Goal: Task Accomplishment & Management: Complete application form

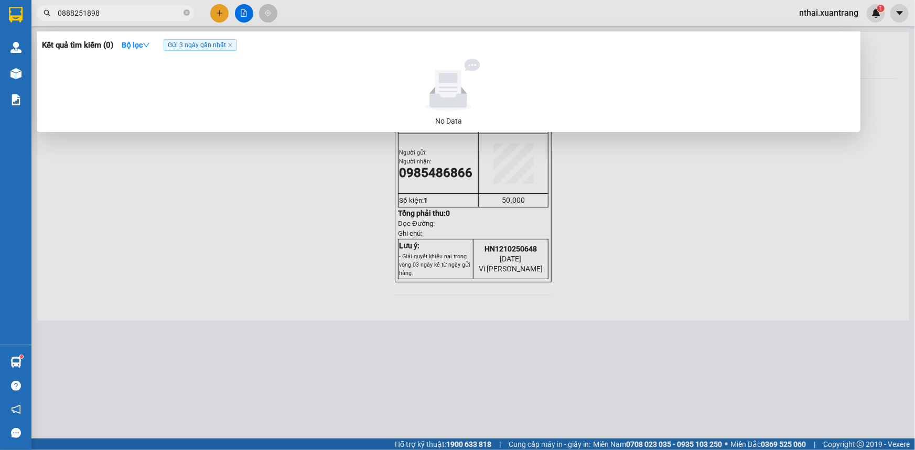
click at [103, 11] on input "0888251898" at bounding box center [120, 13] width 124 height 12
click at [161, 13] on input "0888251898" at bounding box center [120, 13] width 124 height 12
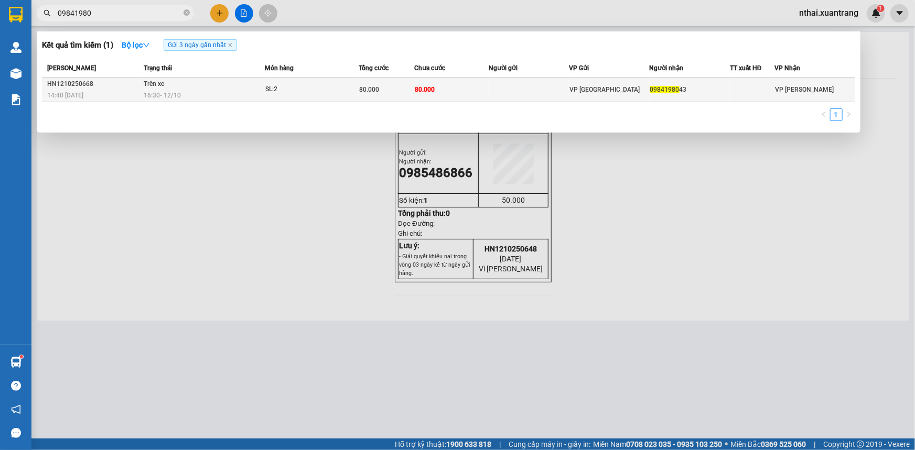
type input "09841980"
click at [685, 96] on td "09841980 43" at bounding box center [690, 90] width 80 height 25
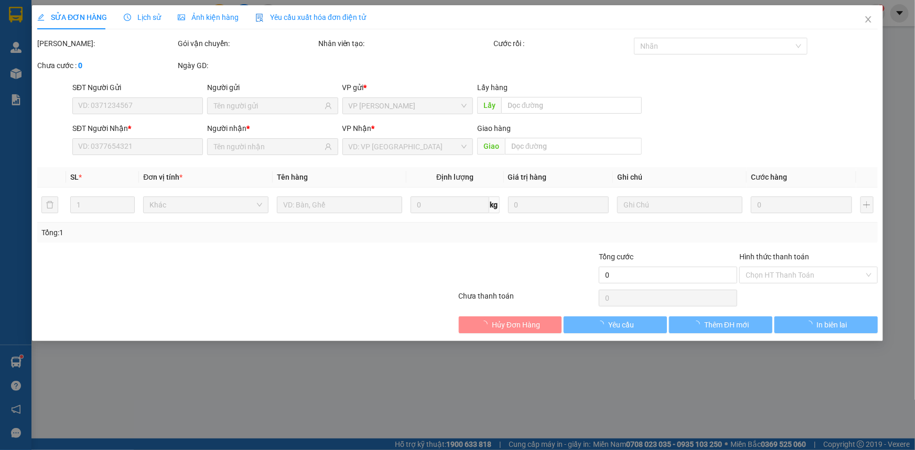
type input "0984198043"
type input "80.000"
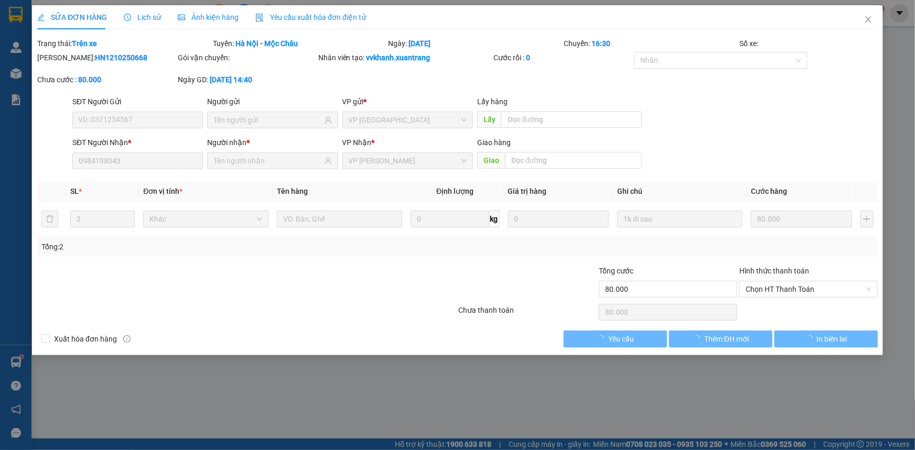
click at [220, 19] on span "Ảnh kiện hàng" at bounding box center [208, 17] width 61 height 8
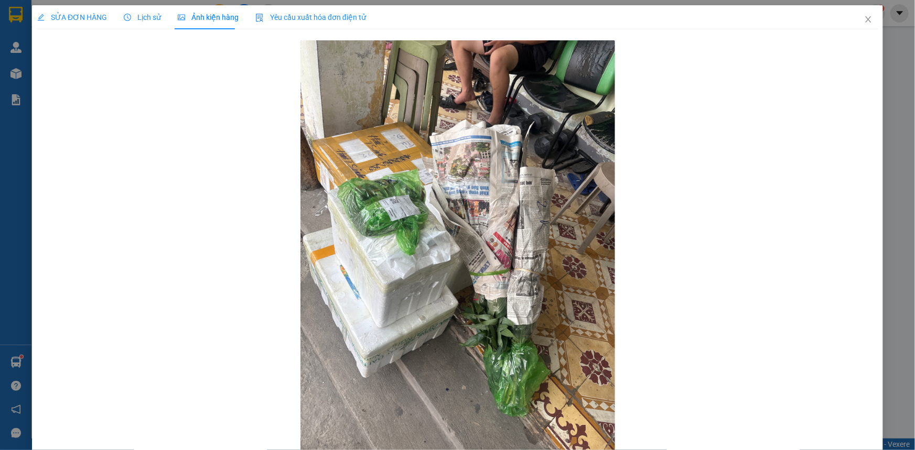
click at [64, 17] on span "SỬA ĐƠN HÀNG" at bounding box center [72, 17] width 70 height 8
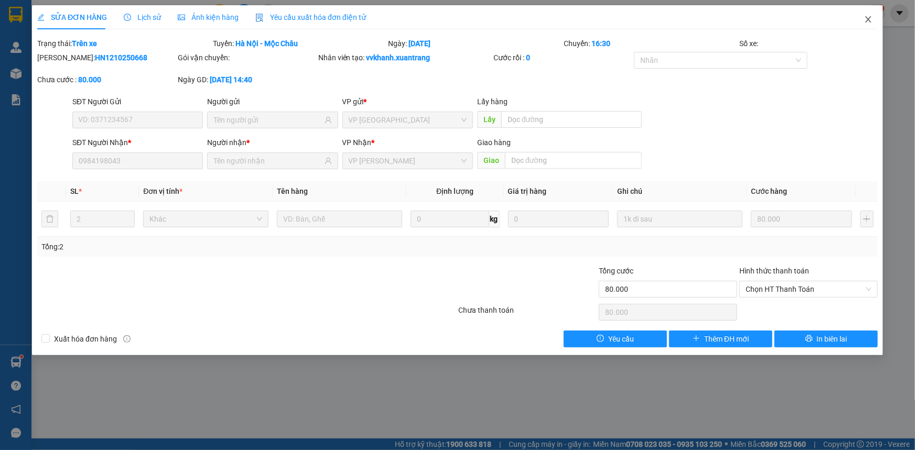
click at [866, 21] on icon "close" at bounding box center [868, 19] width 8 height 8
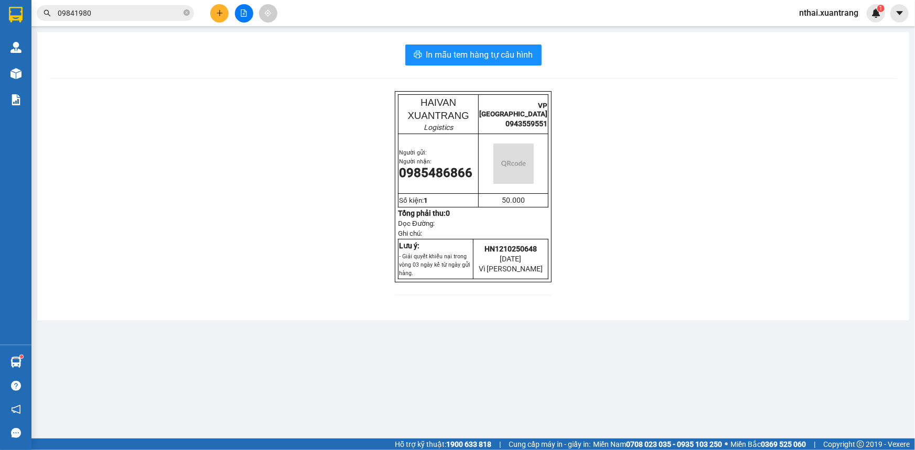
click at [125, 12] on input "09841980" at bounding box center [120, 13] width 124 height 12
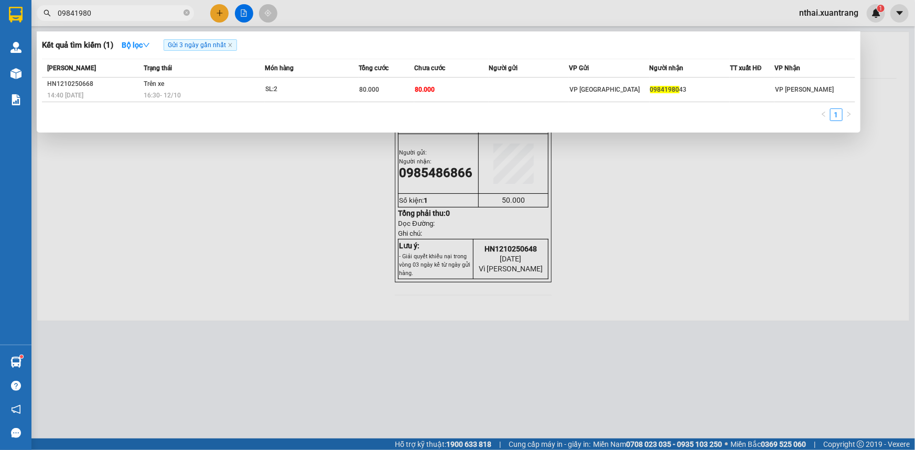
click at [219, 106] on div "[PERSON_NAME] thái Món hàng Tổng cước Chưa cước Người gửi VP Gửi Người nhận TT …" at bounding box center [448, 93] width 813 height 69
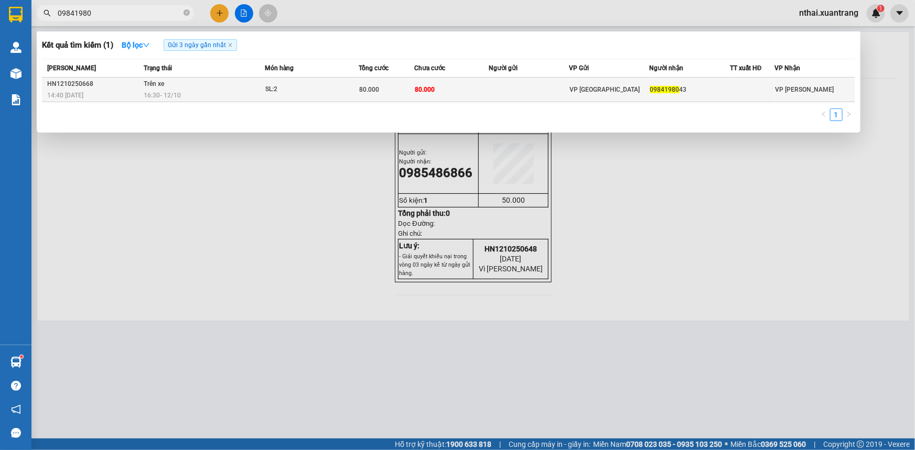
click at [225, 97] on div "16:30 [DATE]" at bounding box center [204, 96] width 121 height 12
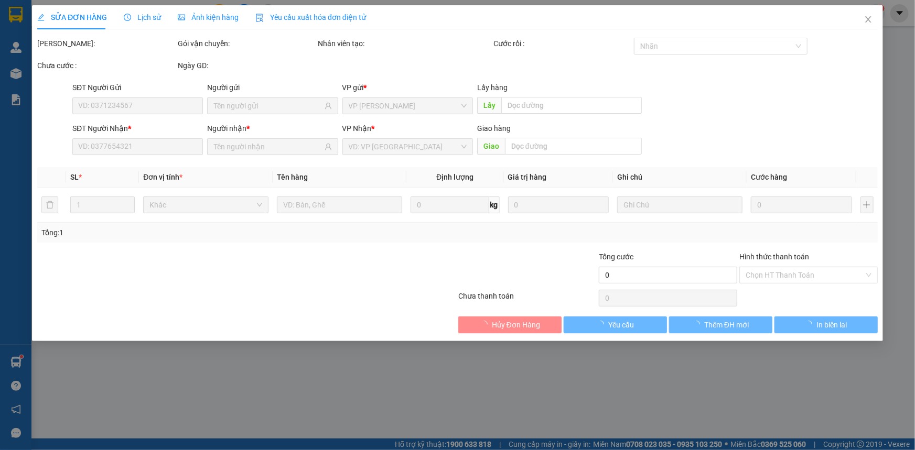
type input "0984198043"
type input "80.000"
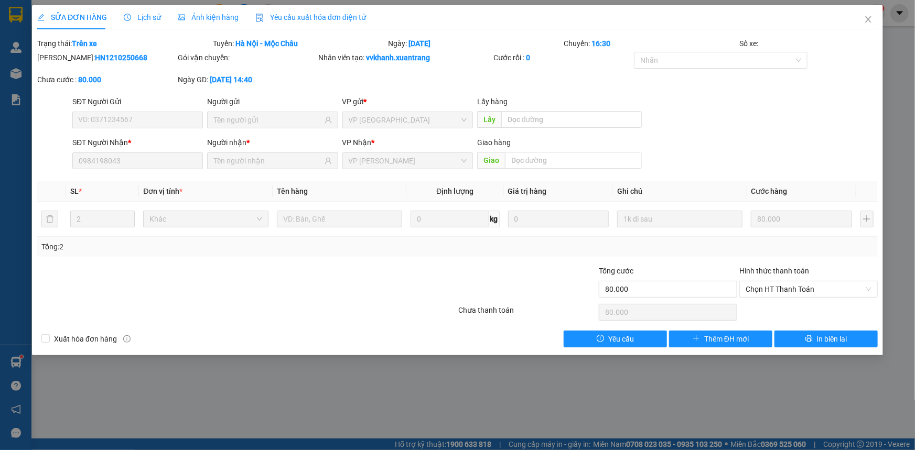
click at [212, 21] on span "Ảnh kiện hàng" at bounding box center [208, 17] width 61 height 8
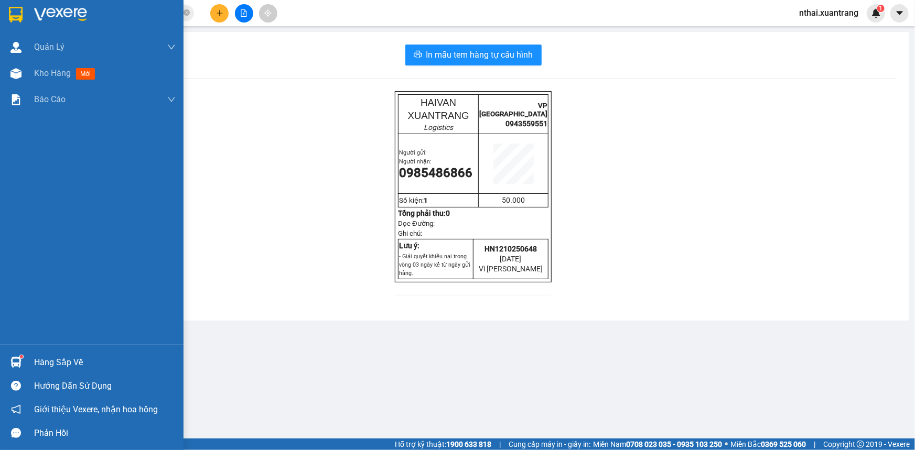
click at [0, 25] on div at bounding box center [92, 17] width 184 height 34
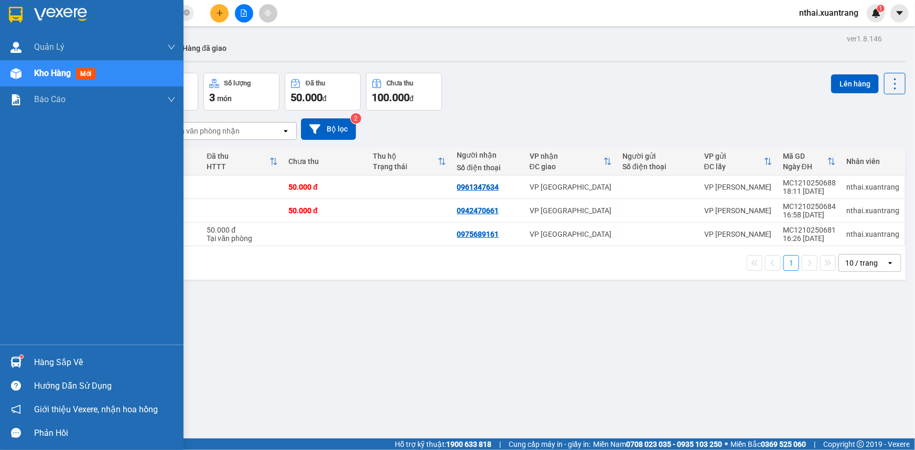
click at [10, 14] on img at bounding box center [16, 15] width 14 height 16
click at [22, 7] on img at bounding box center [16, 15] width 14 height 16
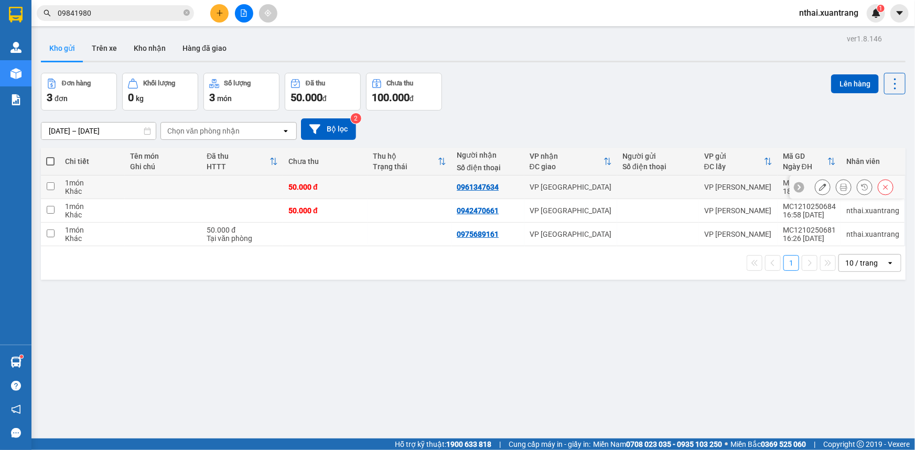
click at [842, 189] on button at bounding box center [843, 187] width 15 height 18
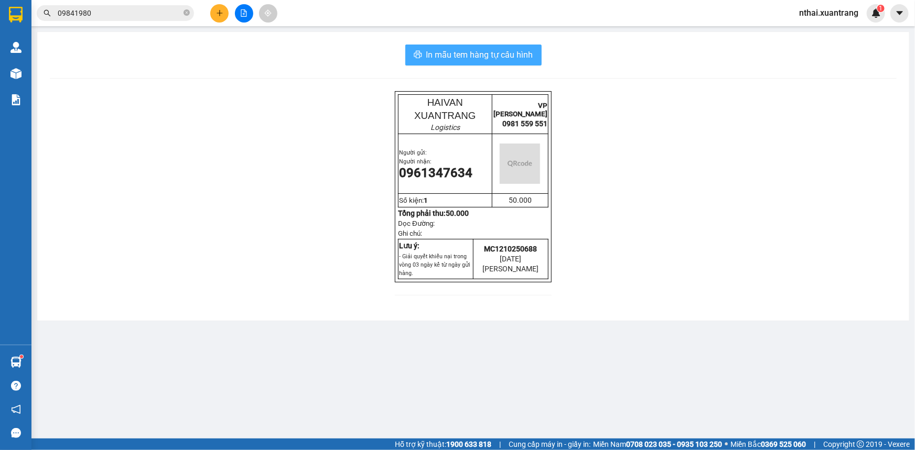
click at [475, 57] on span "In mẫu tem hàng tự cấu hình" at bounding box center [479, 54] width 107 height 13
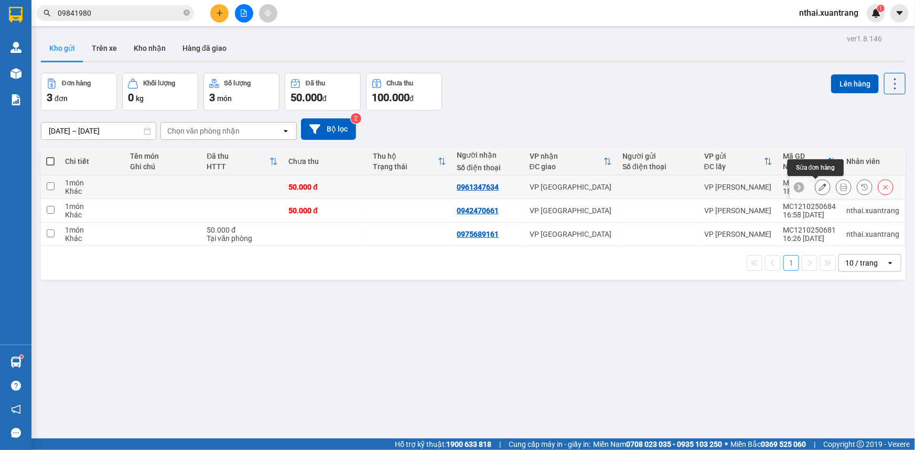
click at [819, 187] on icon at bounding box center [822, 187] width 7 height 7
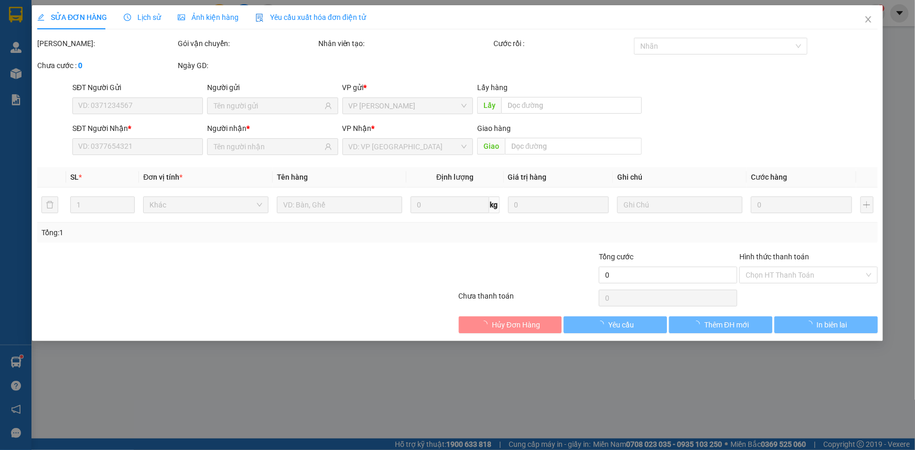
type input "0961347634"
type input "50.000"
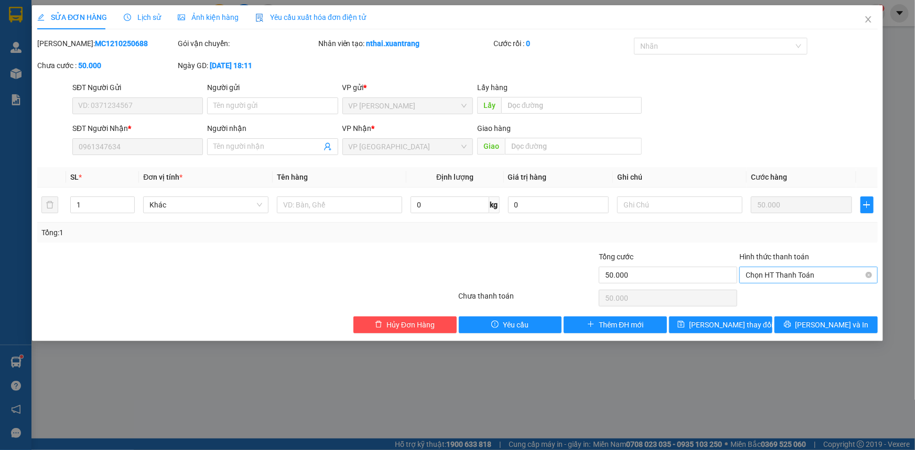
click at [774, 270] on span "Chọn HT Thanh Toán" at bounding box center [809, 275] width 126 height 16
click at [755, 312] on div "Miễn phí" at bounding box center [809, 313] width 126 height 12
type input "0"
click at [731, 329] on span "[PERSON_NAME] thay đổi" at bounding box center [731, 325] width 84 height 12
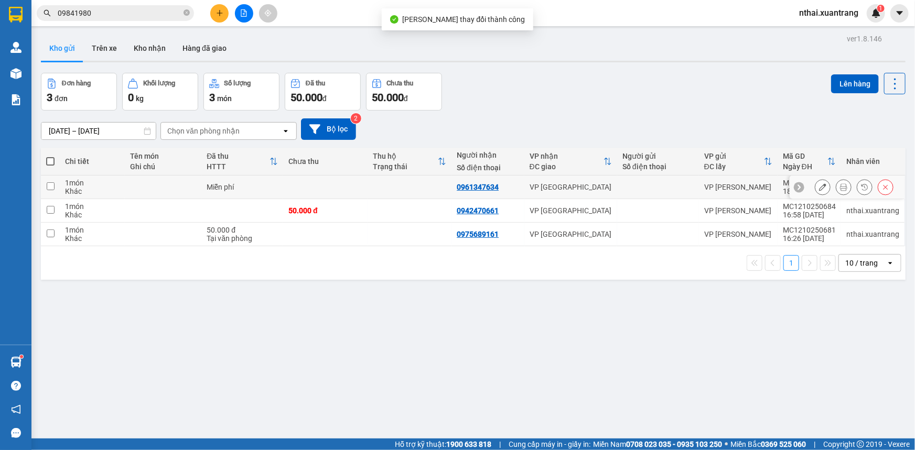
click at [840, 189] on icon at bounding box center [843, 187] width 7 height 7
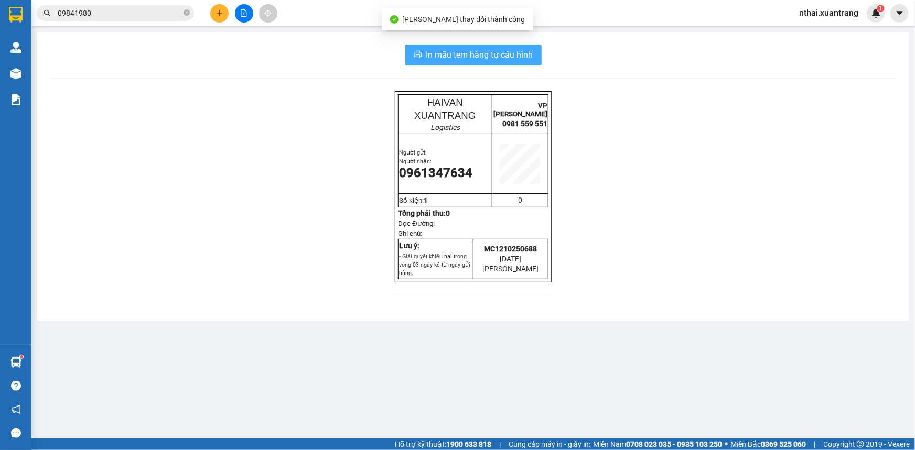
click at [504, 60] on span "In mẫu tem hàng tự cấu hình" at bounding box center [479, 54] width 107 height 13
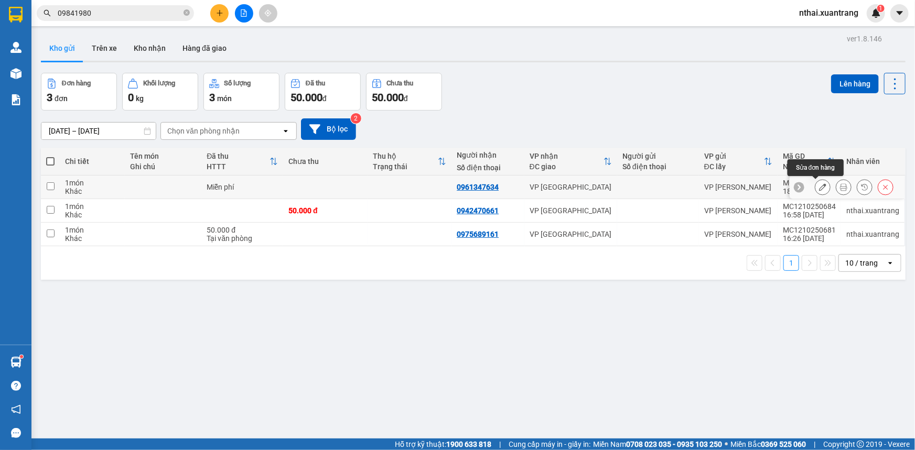
click at [819, 187] on icon at bounding box center [822, 187] width 7 height 7
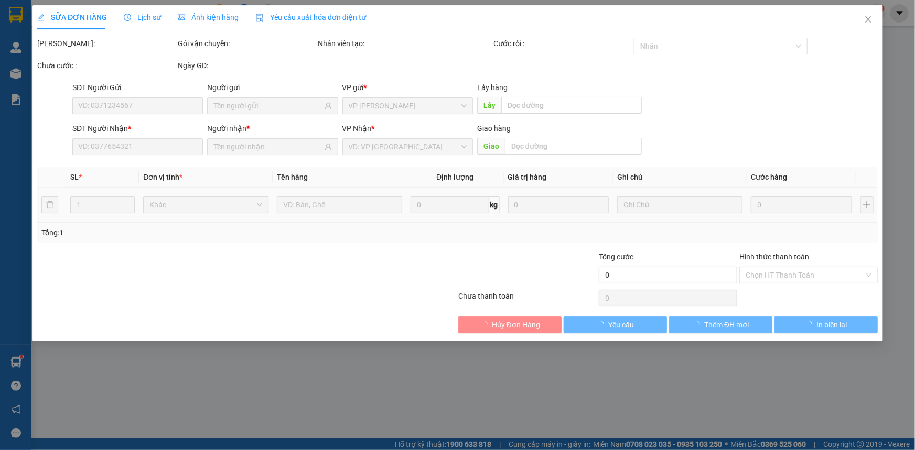
type input "0961347634"
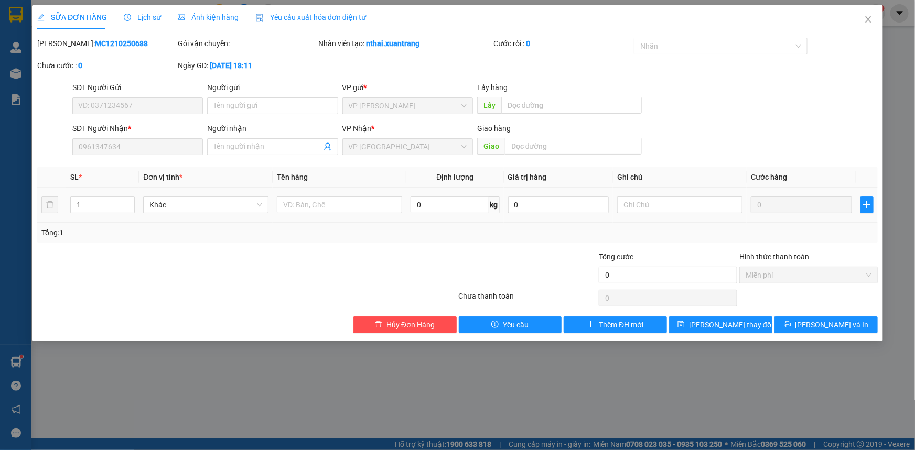
click at [760, 275] on span "Miễn phí" at bounding box center [809, 275] width 126 height 16
click at [870, 21] on icon "close" at bounding box center [868, 19] width 6 height 6
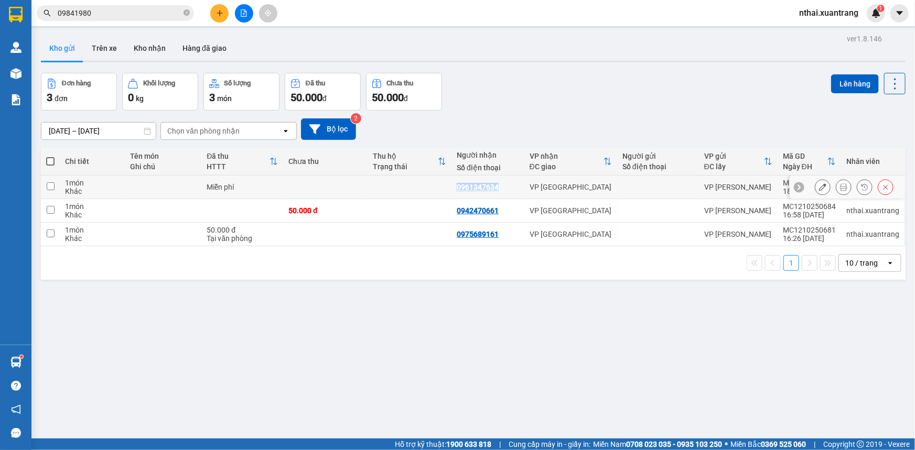
drag, startPoint x: 447, startPoint y: 193, endPoint x: 498, endPoint y: 189, distance: 51.6
click at [498, 189] on tr "1 món Khác Miễn phí 0961347634 VP HÀ NỘI VP MỘC CHÂU MC1210250688 18:11 [DATE] …" at bounding box center [473, 188] width 865 height 24
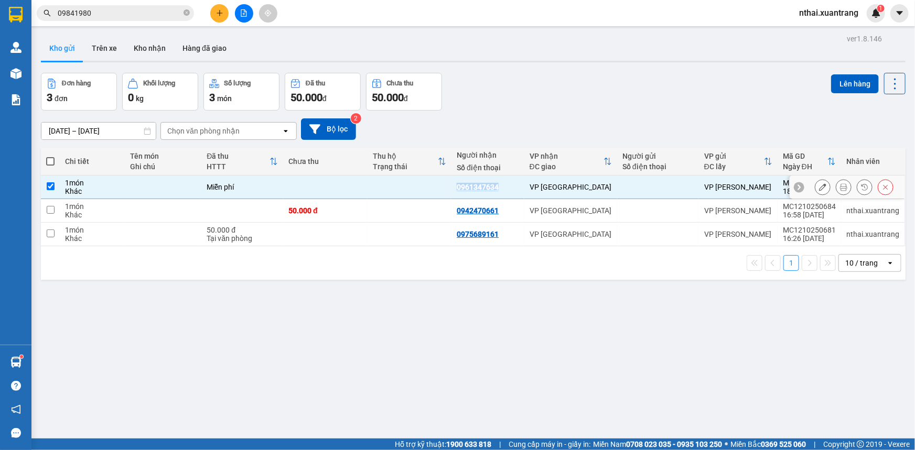
copy div "0961347634"
click at [882, 188] on icon at bounding box center [885, 187] width 7 height 7
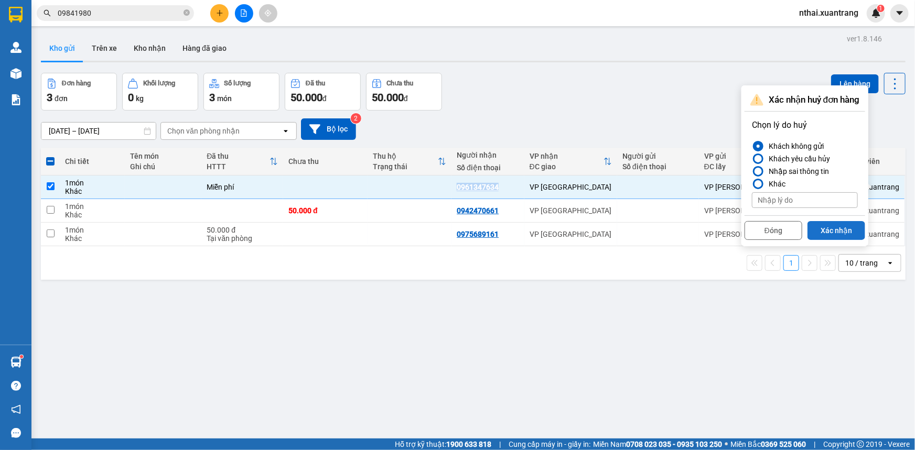
click at [829, 227] on button "Xác nhận" at bounding box center [837, 230] width 58 height 19
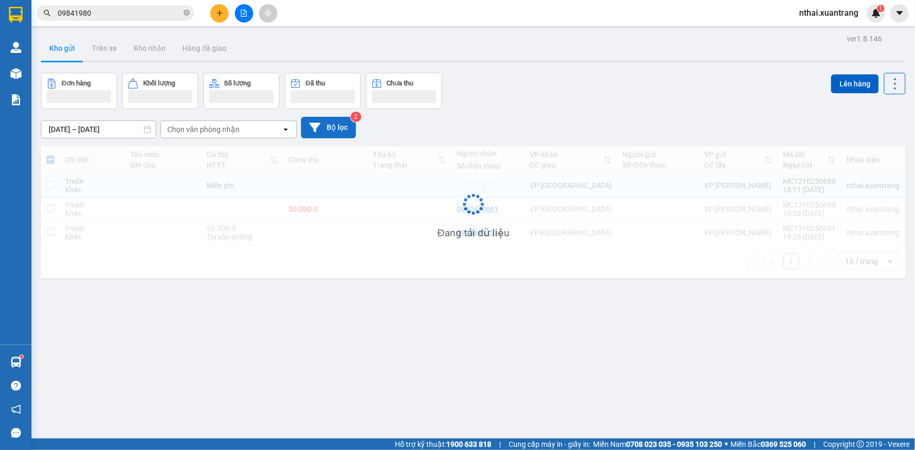
checkbox input "false"
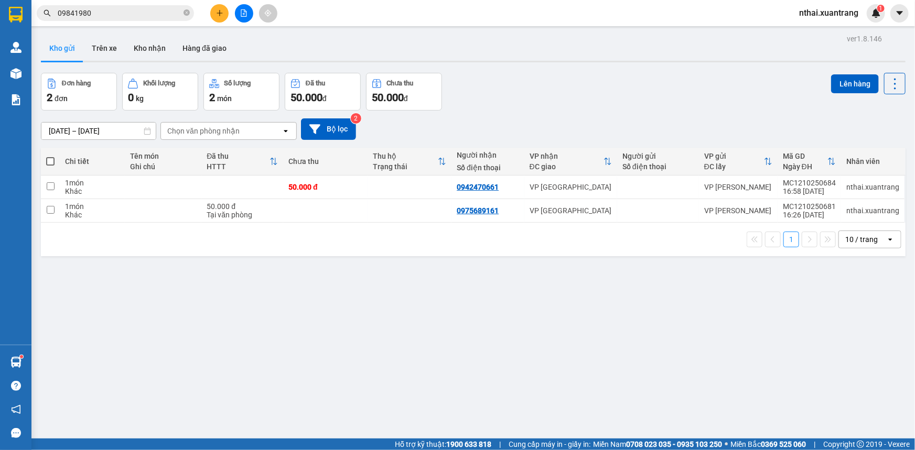
click at [227, 17] on button at bounding box center [219, 13] width 18 height 18
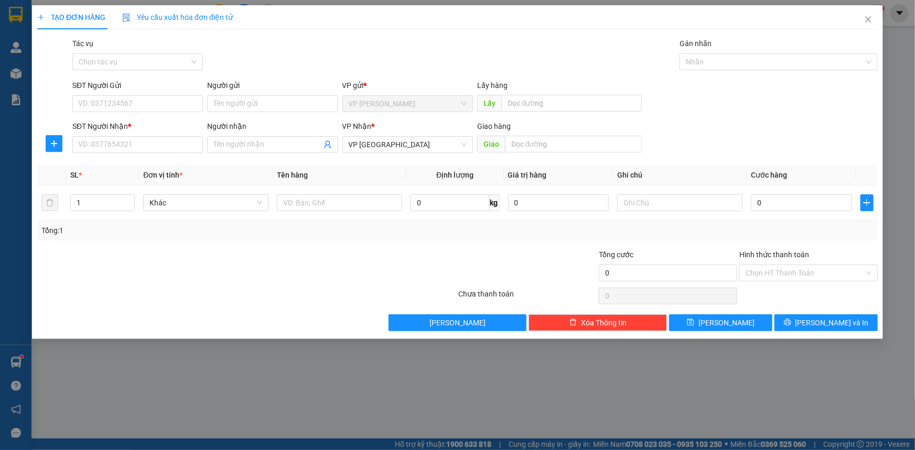
drag, startPoint x: 137, startPoint y: 61, endPoint x: 132, endPoint y: 72, distance: 11.7
click at [133, 69] on input "Tác vụ" at bounding box center [134, 62] width 111 height 16
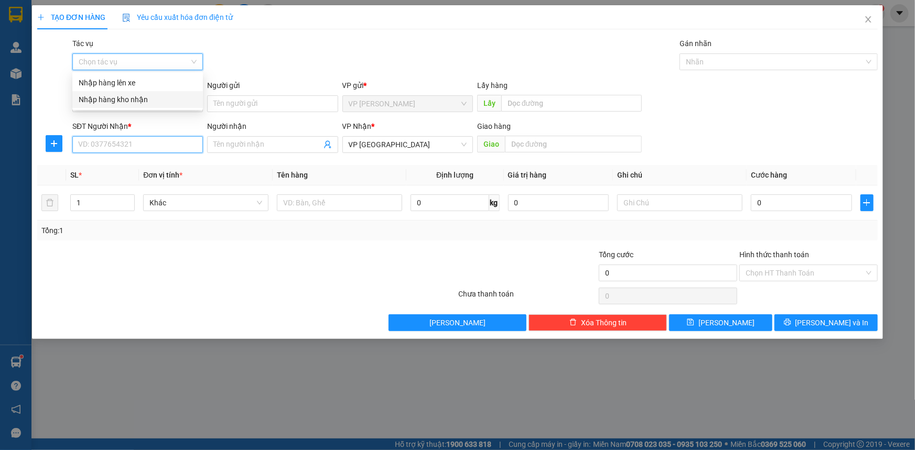
click at [125, 141] on input "SĐT Người Nhận *" at bounding box center [137, 144] width 131 height 17
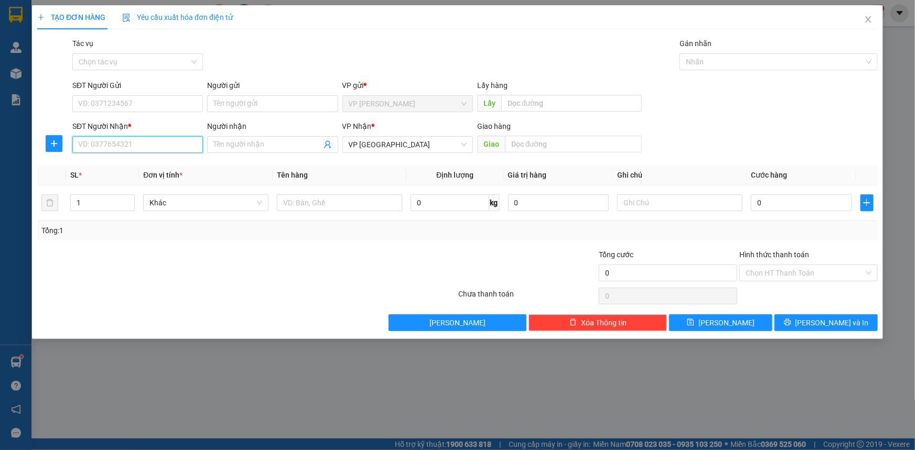
paste input "0961347634"
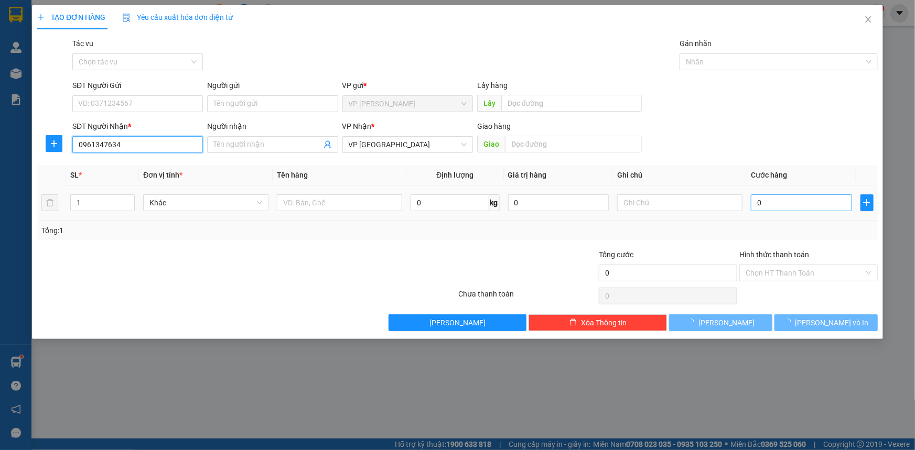
type input "0961347634"
type input "0"
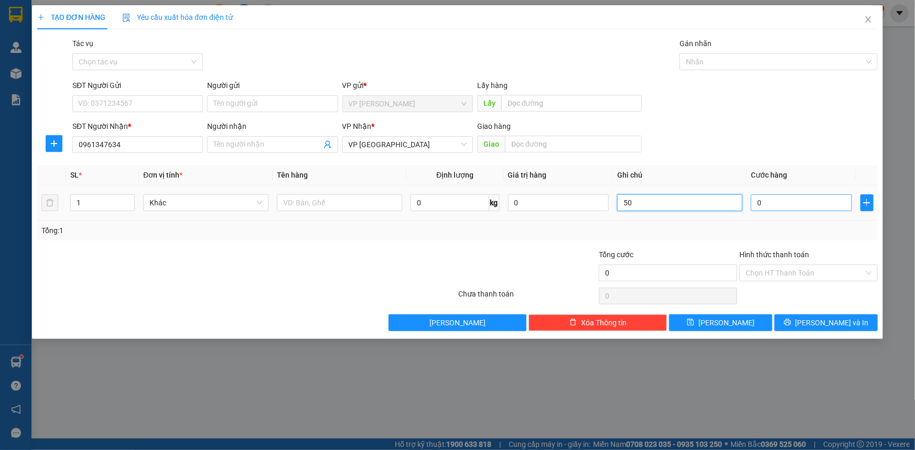
type input "50"
click at [769, 206] on input "0" at bounding box center [801, 203] width 101 height 17
click at [768, 206] on input "0" at bounding box center [801, 203] width 101 height 17
click at [767, 206] on input "0" at bounding box center [801, 203] width 101 height 17
type input "5"
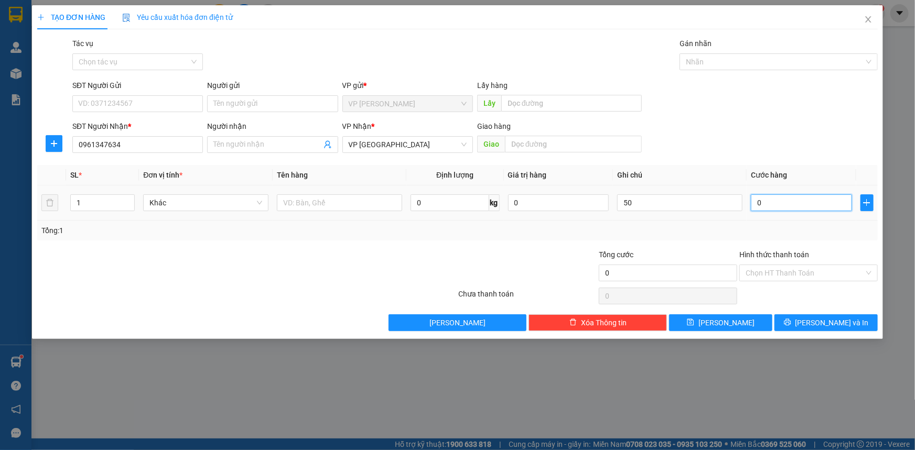
type input "5"
type input "50"
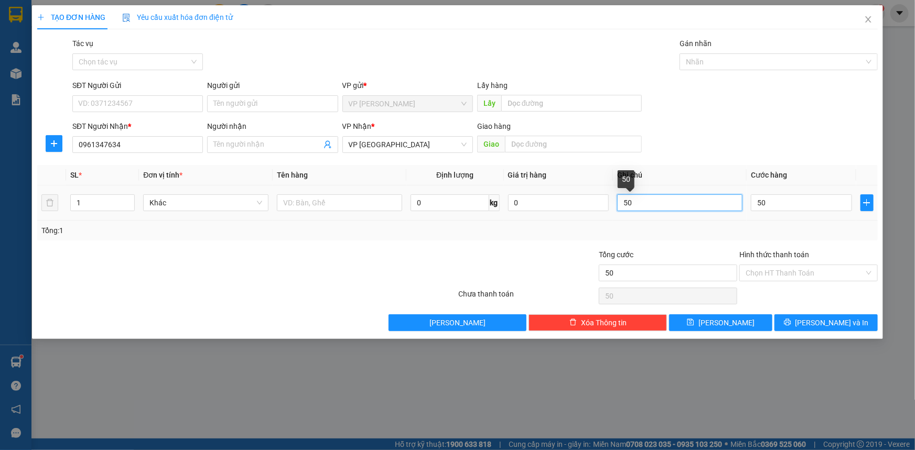
type input "50.000"
drag, startPoint x: 635, startPoint y: 205, endPoint x: 587, endPoint y: 205, distance: 48.2
click at [587, 205] on tr "1 Khác 0 kg 0 50 50.000" at bounding box center [457, 203] width 841 height 35
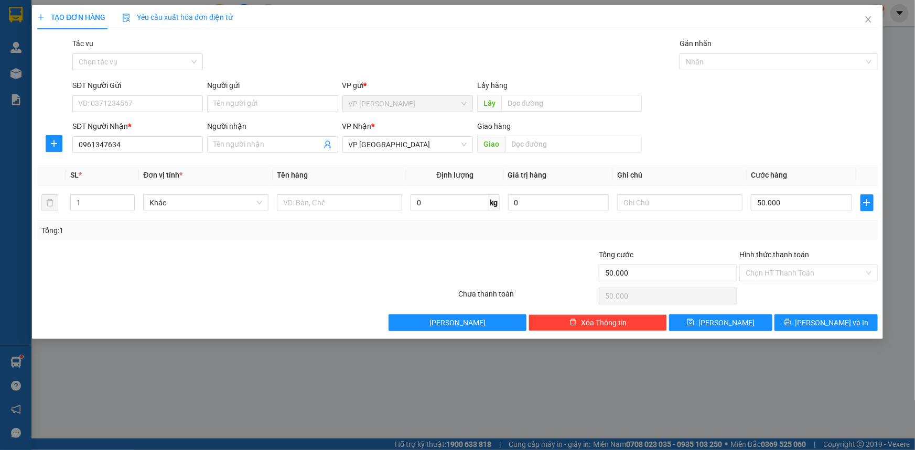
click at [739, 158] on div "Transit Pickup Surcharge Ids Transit Deliver Surcharge Ids Transit Deliver Surc…" at bounding box center [457, 185] width 841 height 294
click at [786, 273] on input "Hình thức thanh toán" at bounding box center [805, 273] width 119 height 16
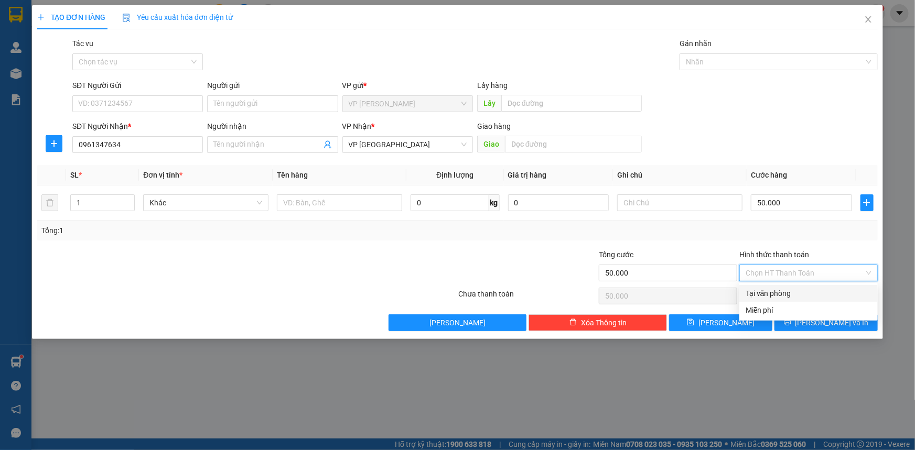
drag, startPoint x: 770, startPoint y: 299, endPoint x: 767, endPoint y: 314, distance: 15.5
click at [767, 314] on div "Tại văn phòng Miễn phí" at bounding box center [808, 302] width 138 height 34
click at [767, 314] on div "Miễn phí" at bounding box center [809, 311] width 126 height 12
type input "0"
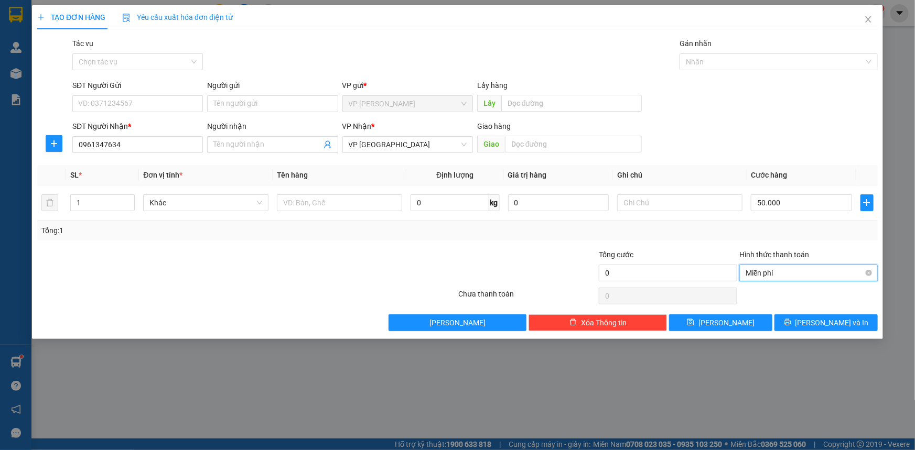
click at [774, 271] on span "Miễn phí" at bounding box center [809, 273] width 126 height 16
click at [771, 296] on div "Tại văn phòng" at bounding box center [809, 294] width 126 height 12
type input "50.000"
click at [846, 324] on span "[PERSON_NAME] và In" at bounding box center [832, 323] width 73 height 12
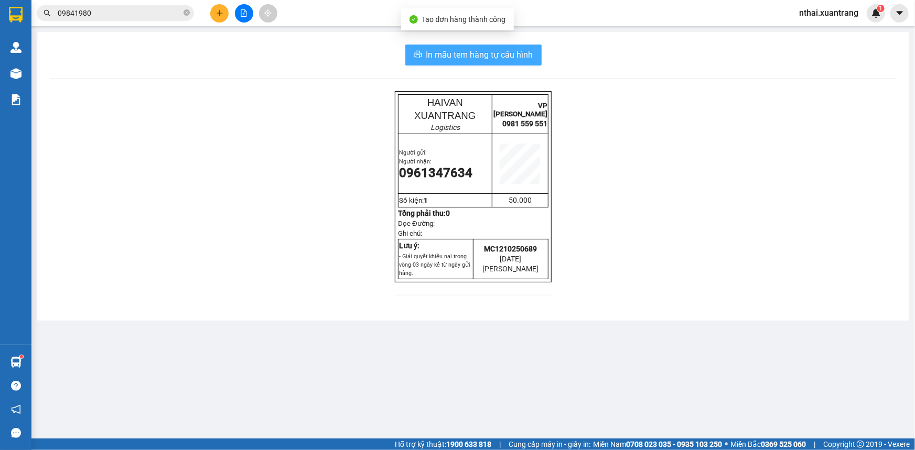
click at [481, 56] on span "In mẫu tem hàng tự cấu hình" at bounding box center [479, 54] width 107 height 13
